Goal: Check status: Check status

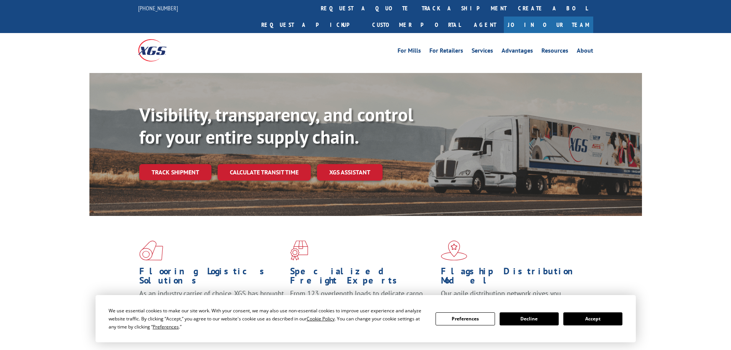
click at [170, 169] on div "Visibility, transparency, and control for your entire supply chain. Track shipm…" at bounding box center [390, 157] width 503 height 107
click at [174, 164] on link "Track shipment" at bounding box center [175, 172] width 72 height 16
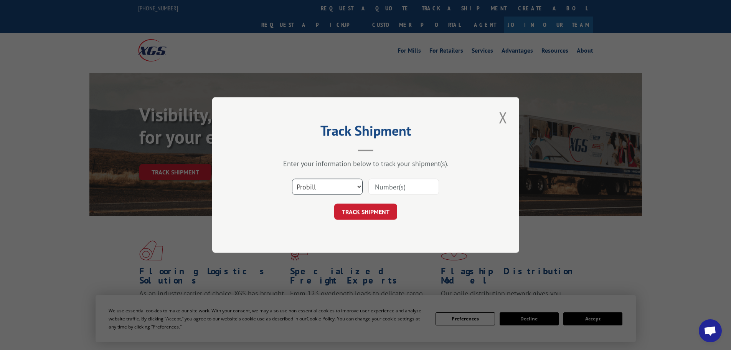
click at [320, 187] on select "Select category... Probill BOL PO" at bounding box center [327, 186] width 71 height 16
select select "po"
click at [292, 178] on select "Select category... Probill BOL PO" at bounding box center [327, 186] width 71 height 16
click at [392, 193] on input at bounding box center [404, 186] width 71 height 16
type input "19531471"
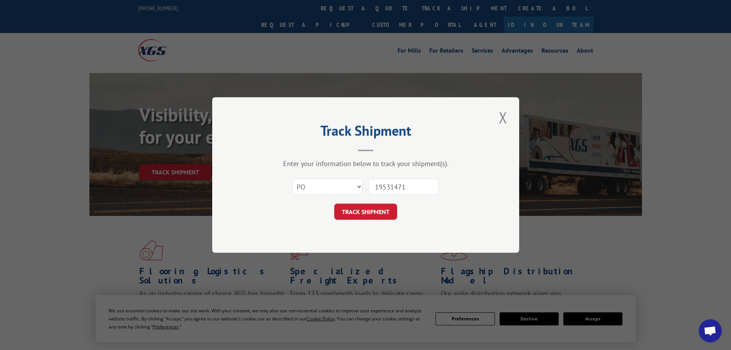
click button "TRACK SHIPMENT" at bounding box center [365, 211] width 63 height 16
